Goal: Information Seeking & Learning: Learn about a topic

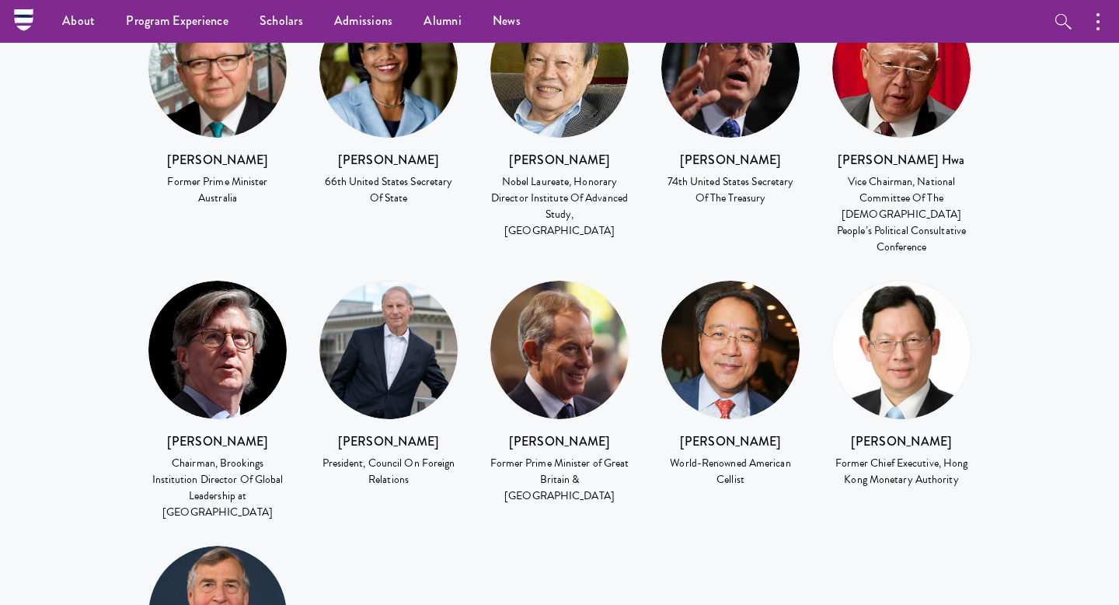
scroll to position [2040, 0]
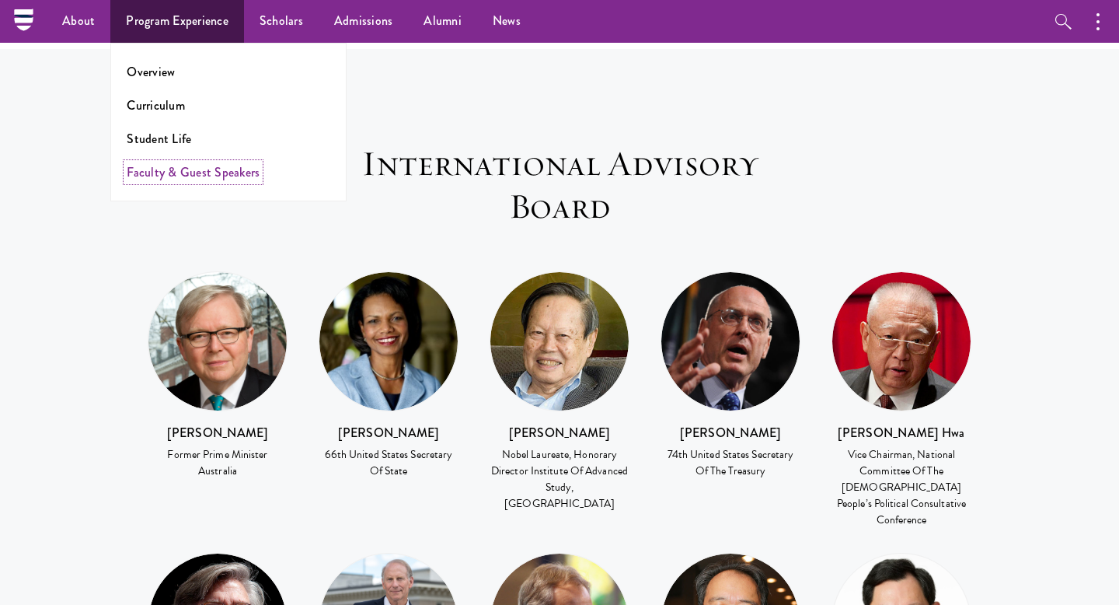
click at [172, 172] on link "Faculty & Guest Speakers" at bounding box center [193, 172] width 133 height 18
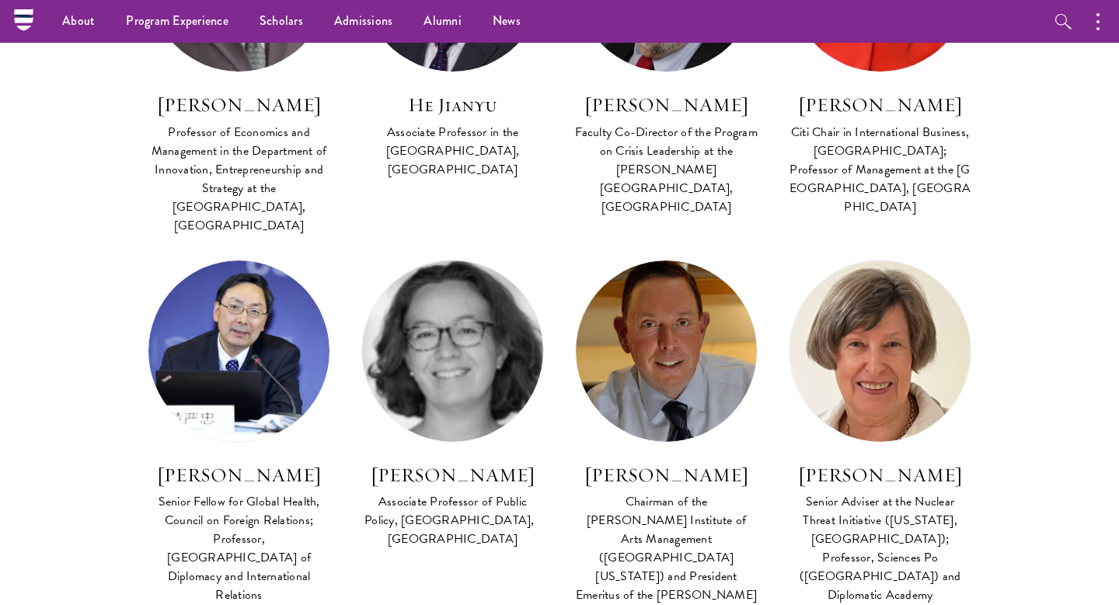
scroll to position [2000, 0]
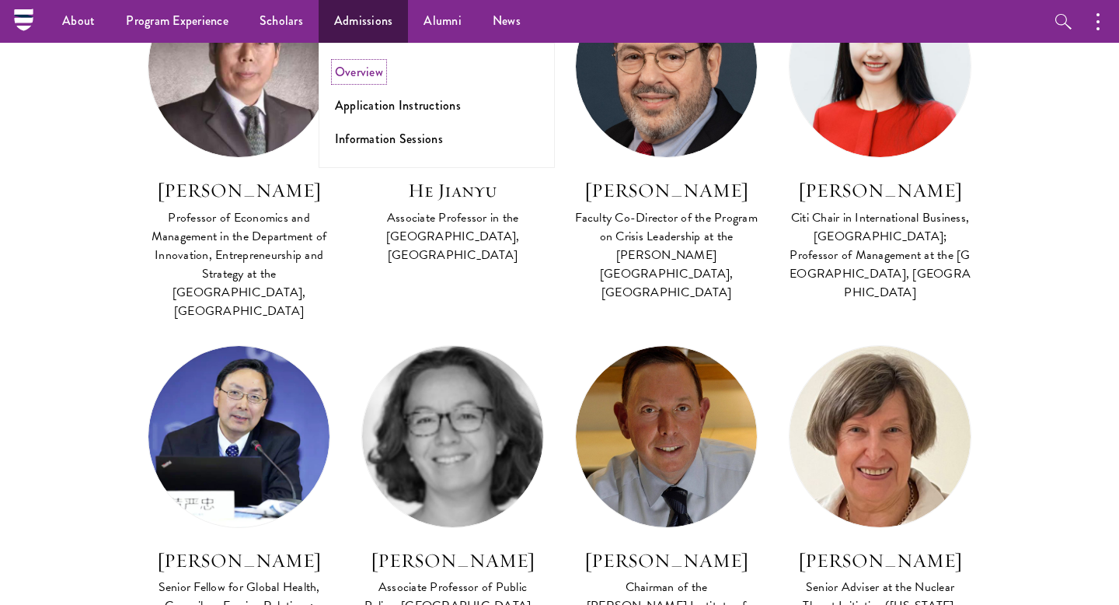
click at [361, 71] on link "Overview" at bounding box center [359, 72] width 48 height 18
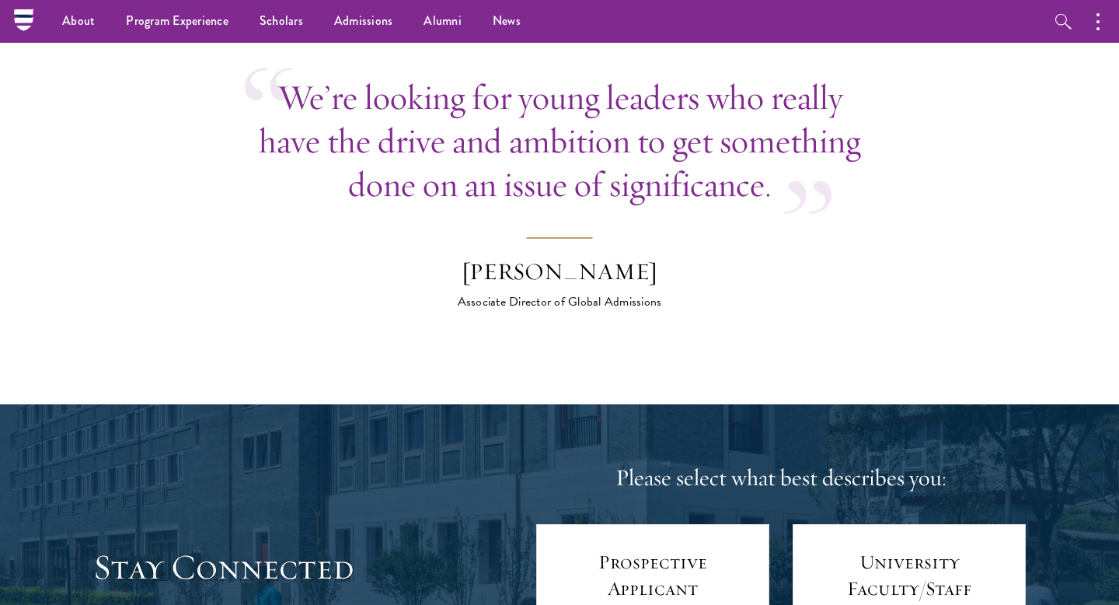
scroll to position [5721, 0]
